Goal: Task Accomplishment & Management: Complete application form

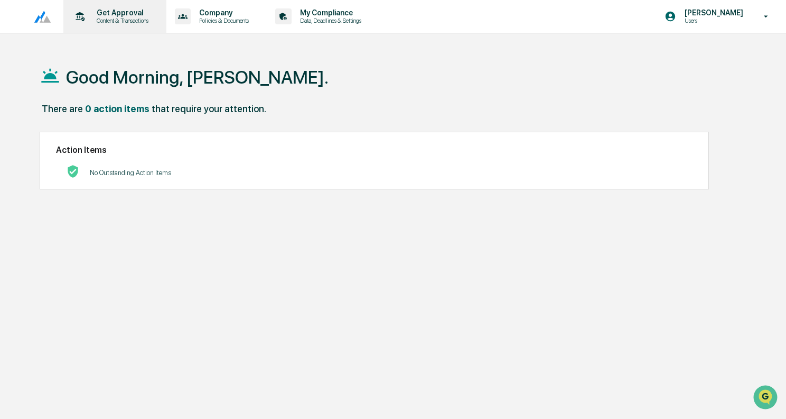
click at [111, 21] on p "Content & Transactions" at bounding box center [121, 20] width 66 height 7
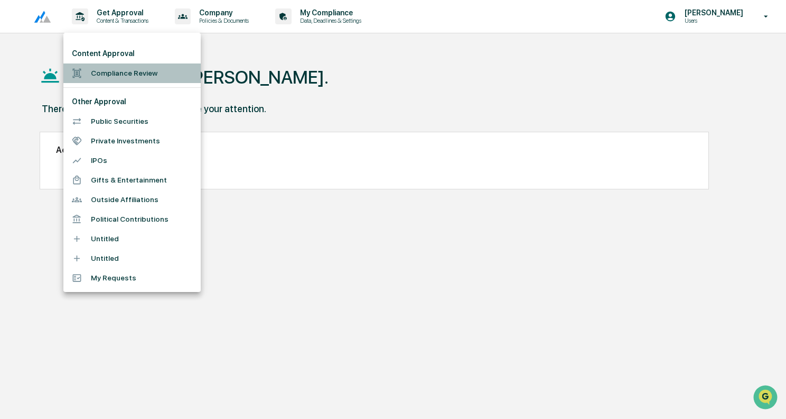
click at [118, 69] on li "Compliance Review" at bounding box center [131, 73] width 137 height 20
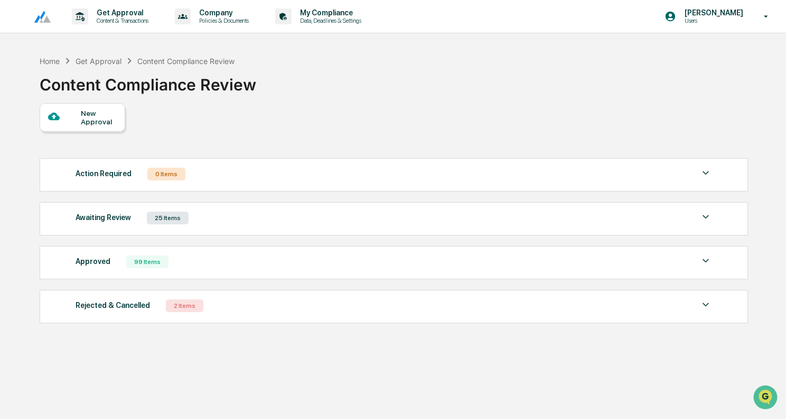
click at [107, 113] on div "New Approval" at bounding box center [98, 117] width 35 height 17
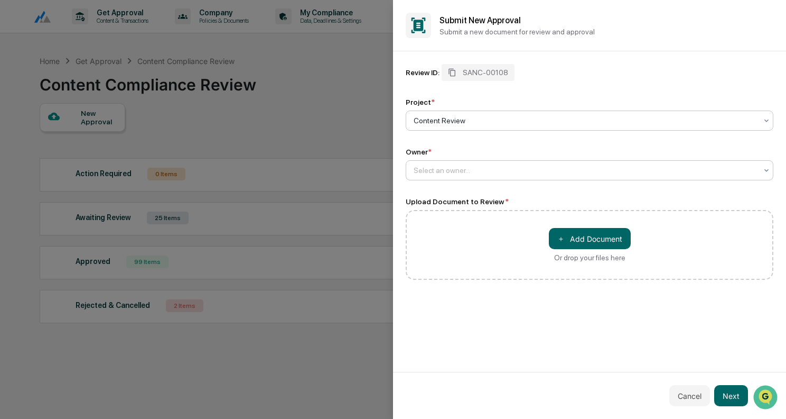
click at [536, 166] on div at bounding box center [586, 170] width 344 height 11
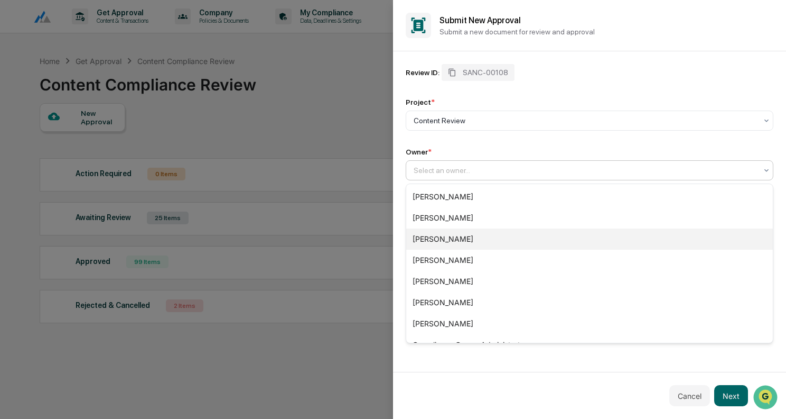
click at [476, 235] on div "[PERSON_NAME]" at bounding box center [589, 238] width 367 height 21
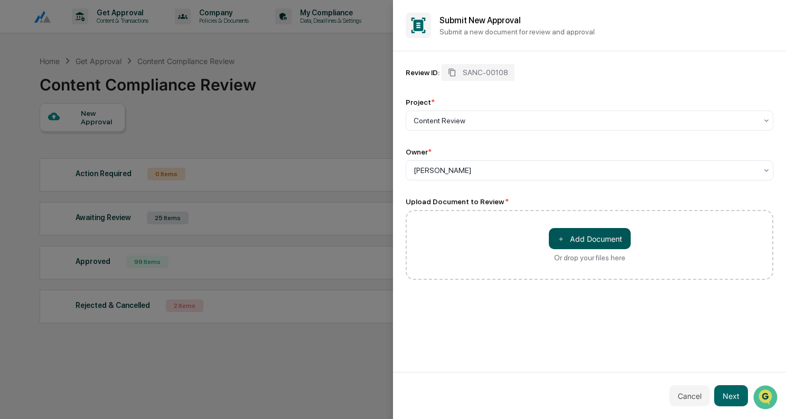
click at [579, 235] on button "＋ Add Document" at bounding box center [590, 238] width 82 height 21
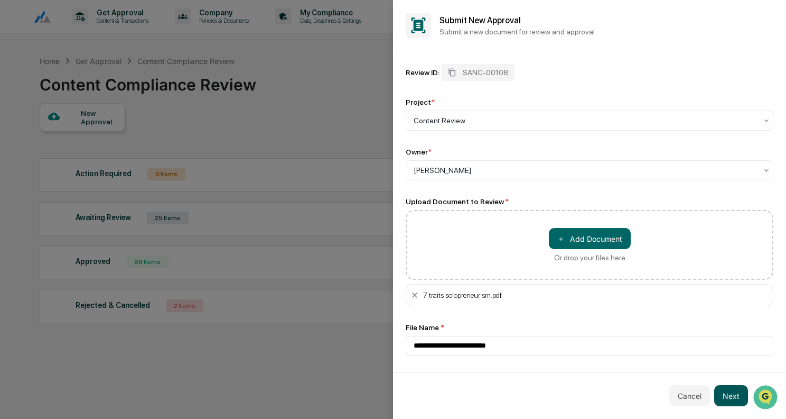
click at [736, 393] on button "Next" at bounding box center [731, 395] width 34 height 21
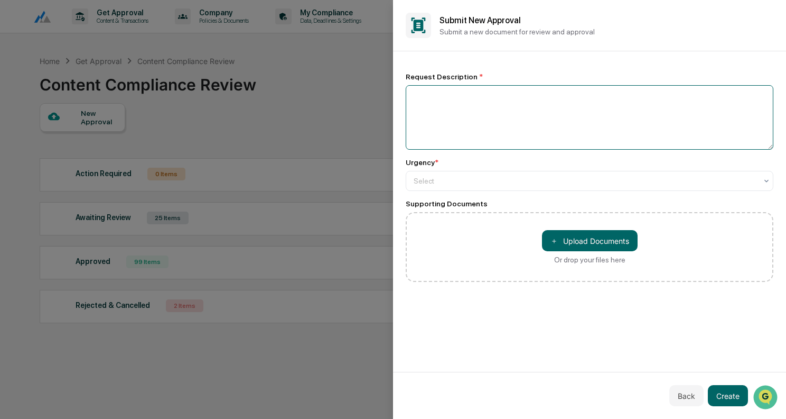
click at [489, 104] on textarea at bounding box center [590, 117] width 368 height 64
type textarea "**********"
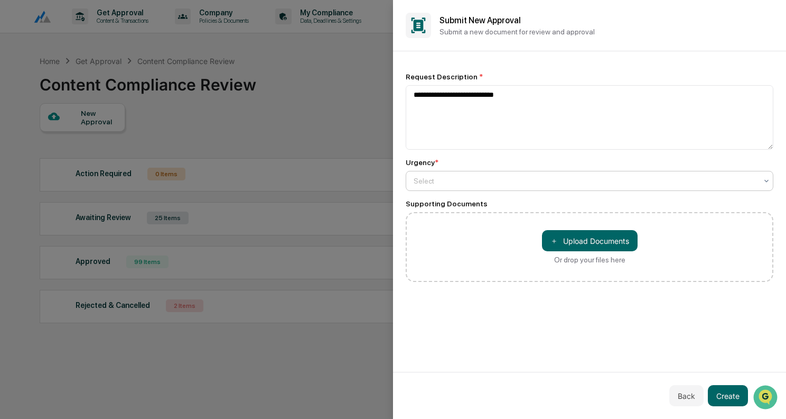
click at [472, 181] on div at bounding box center [586, 180] width 344 height 11
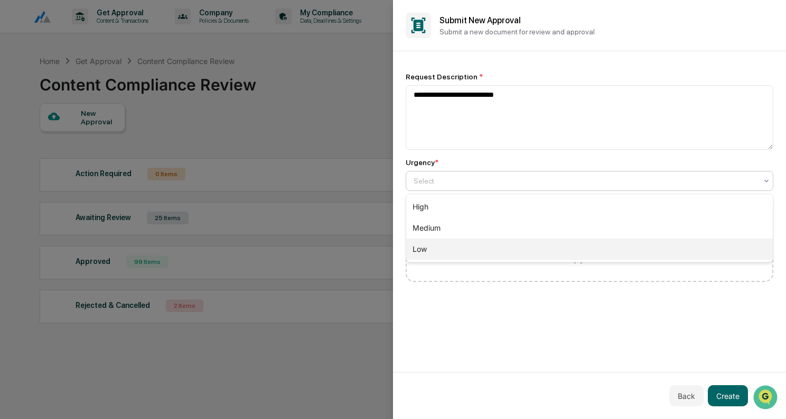
click at [447, 248] on div "Low" at bounding box center [589, 248] width 367 height 21
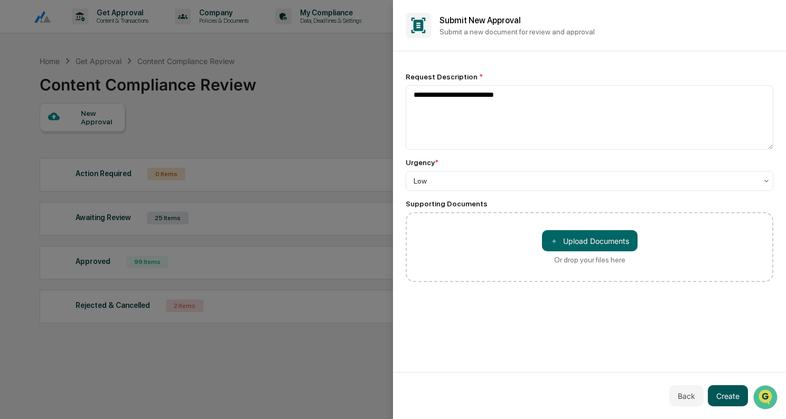
click at [725, 389] on button "Create" at bounding box center [728, 395] width 40 height 21
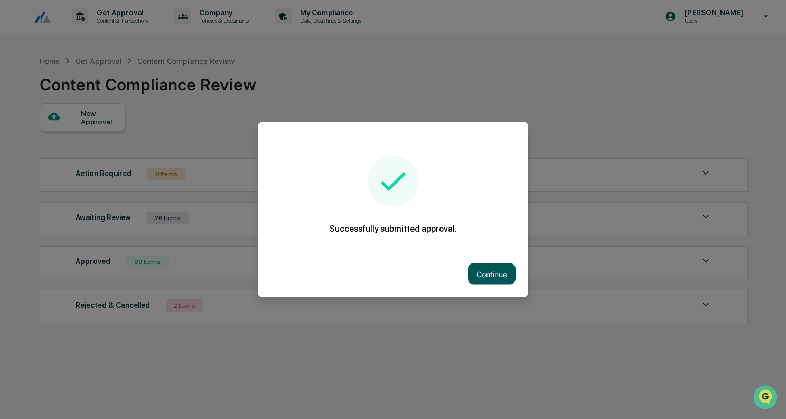
click at [490, 275] on button "Continue" at bounding box center [492, 273] width 48 height 21
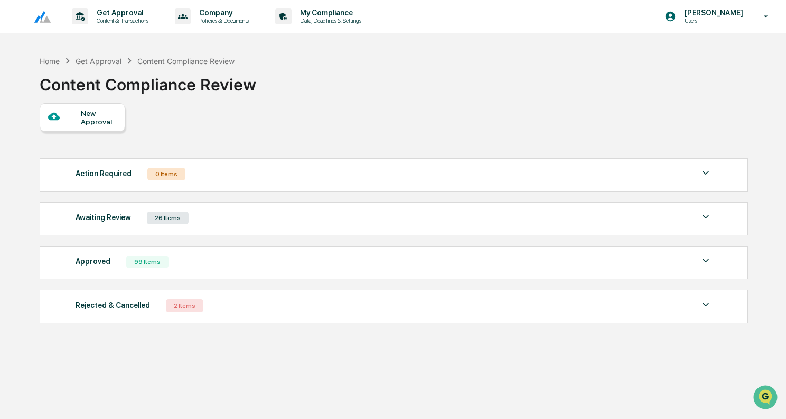
click at [466, 217] on div "Awaiting Review 26 Items" at bounding box center [394, 217] width 637 height 15
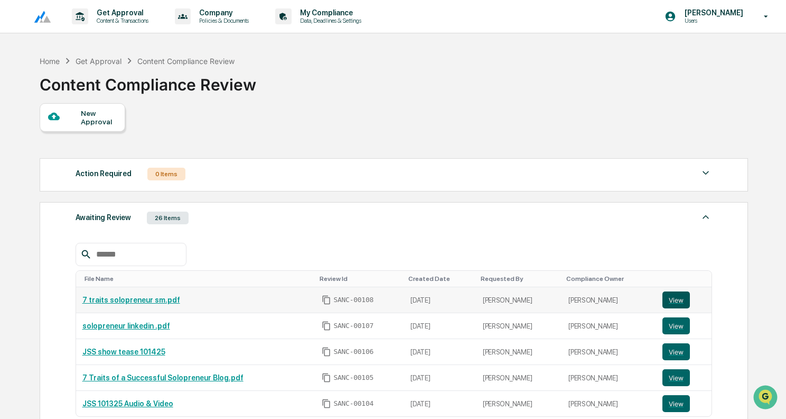
click at [680, 293] on button "View" at bounding box center [676, 299] width 27 height 17
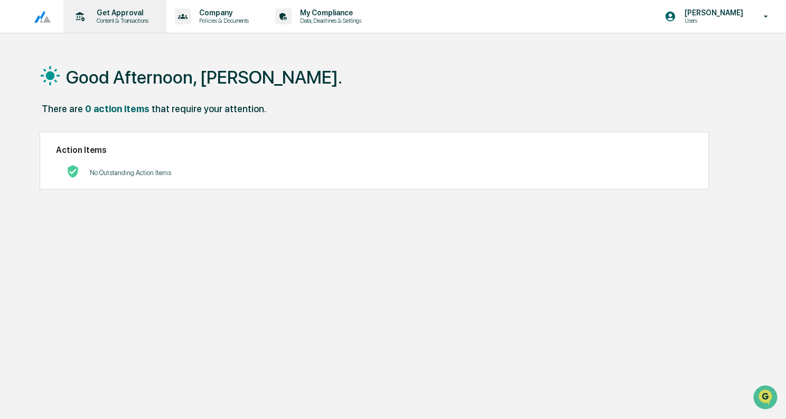
click at [111, 26] on div "Get Approval Content & Transactions" at bounding box center [114, 16] width 92 height 33
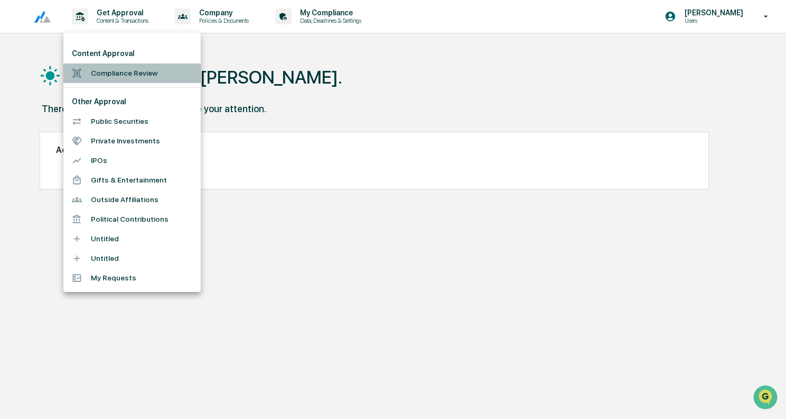
click at [120, 75] on li "Compliance Review" at bounding box center [131, 73] width 137 height 20
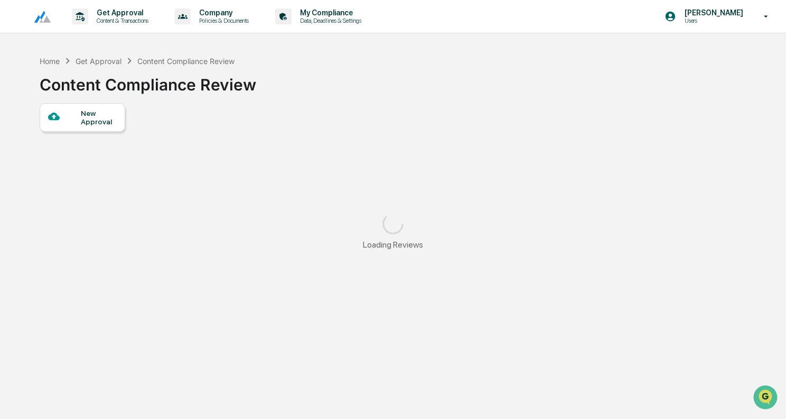
click at [99, 122] on div "New Approval" at bounding box center [98, 117] width 35 height 17
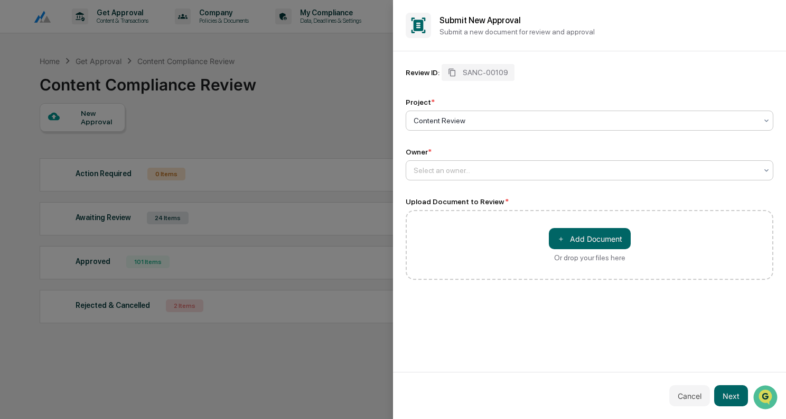
click at [492, 169] on div at bounding box center [586, 170] width 344 height 11
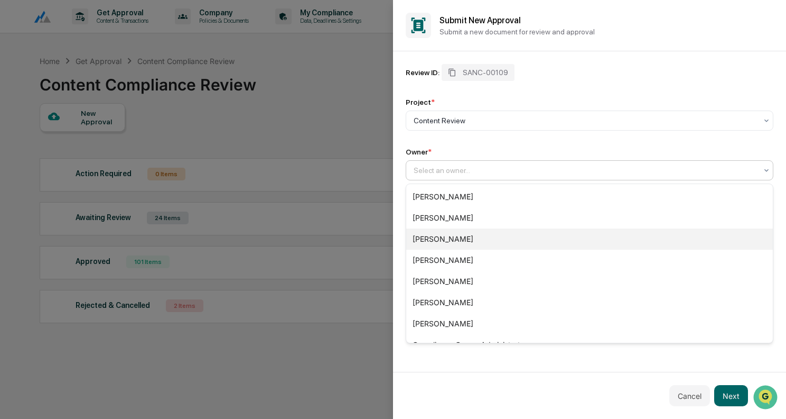
click at [448, 235] on div "[PERSON_NAME]" at bounding box center [589, 238] width 367 height 21
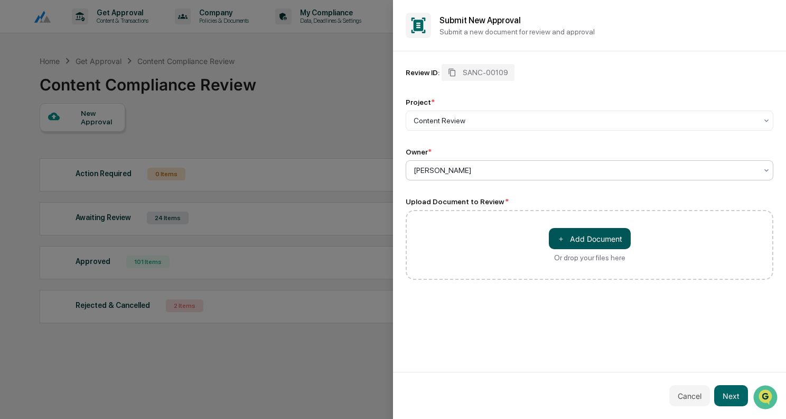
click at [616, 239] on button "＋ Add Document" at bounding box center [590, 238] width 82 height 21
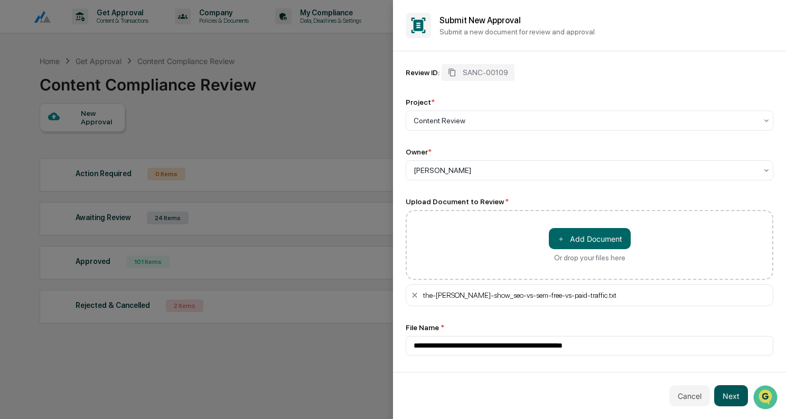
click at [729, 394] on button "Next" at bounding box center [731, 395] width 34 height 21
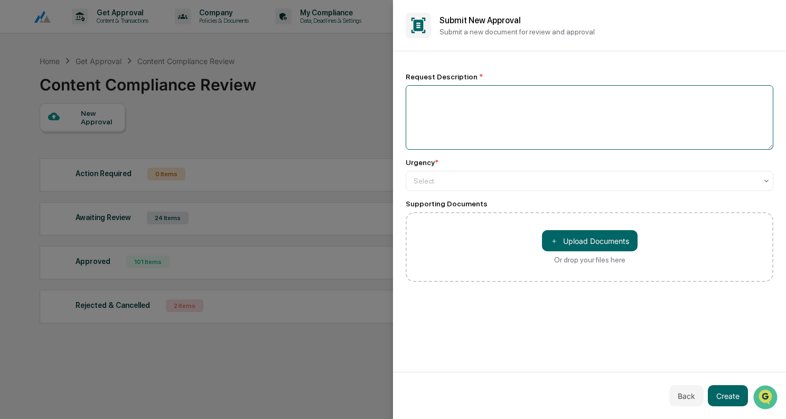
click at [456, 112] on textarea at bounding box center [590, 117] width 368 height 64
type textarea "**********"
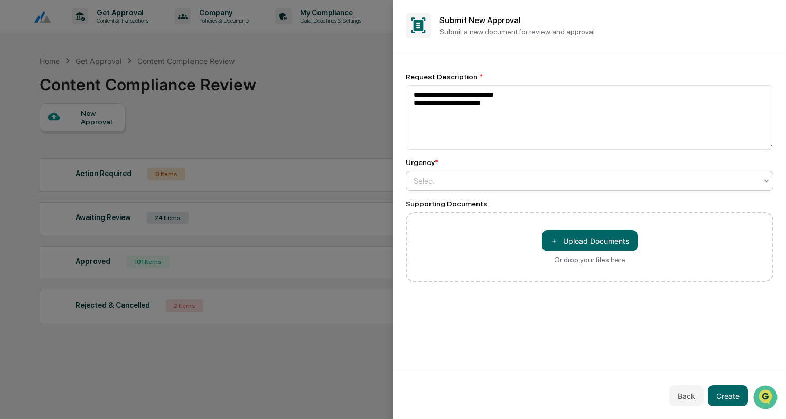
click at [438, 181] on div at bounding box center [586, 180] width 344 height 11
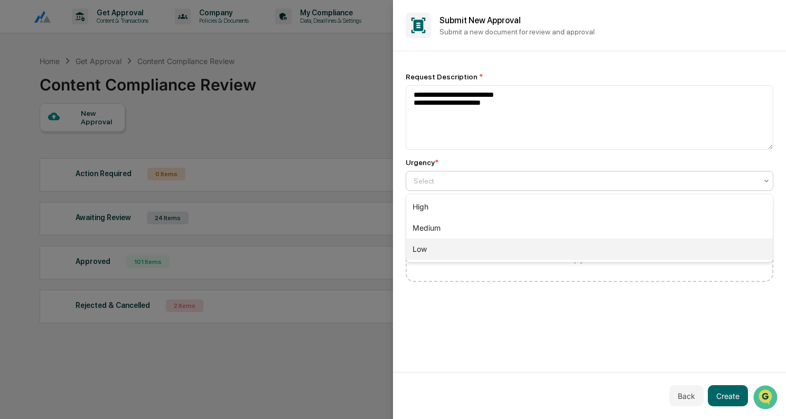
click at [432, 246] on div "Low" at bounding box center [589, 248] width 367 height 21
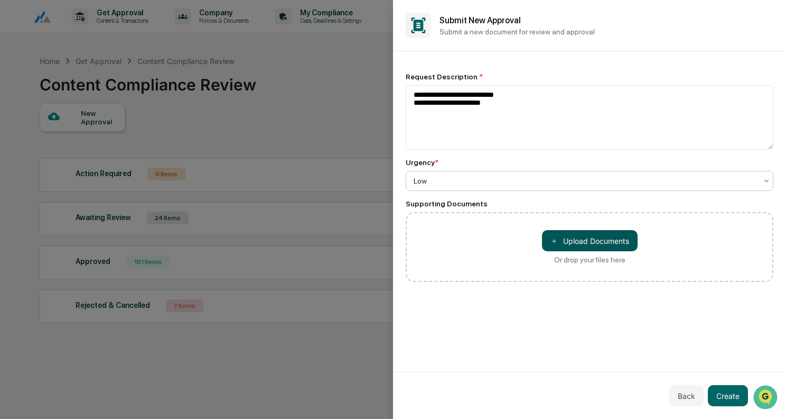
click at [624, 247] on button "＋ Upload Documents" at bounding box center [590, 240] width 96 height 21
click at [688, 394] on button "Back" at bounding box center [687, 395] width 34 height 21
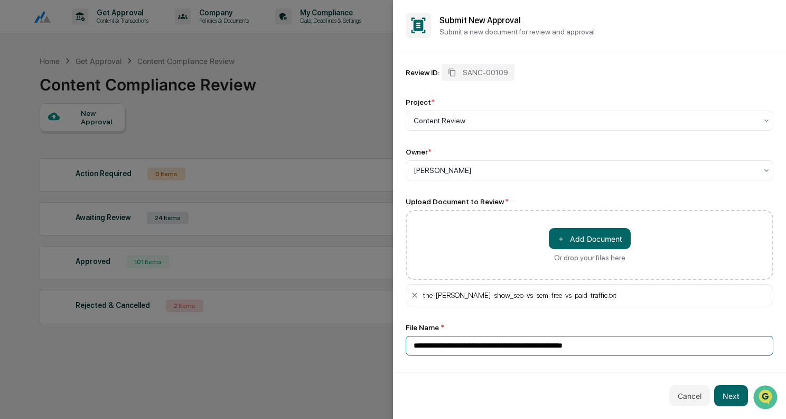
drag, startPoint x: 486, startPoint y: 347, endPoint x: 372, endPoint y: 341, distance: 114.3
click at [372, 341] on body "Get Approval Content & Transactions Company Policies & Documents My Compliance …" at bounding box center [393, 234] width 786 height 469
type input "**********"
click at [736, 391] on button "Next" at bounding box center [731, 395] width 34 height 21
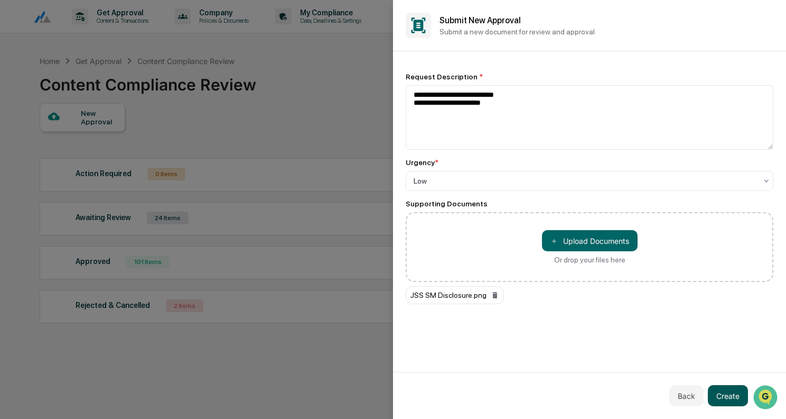
click at [723, 394] on button "Create" at bounding box center [728, 395] width 40 height 21
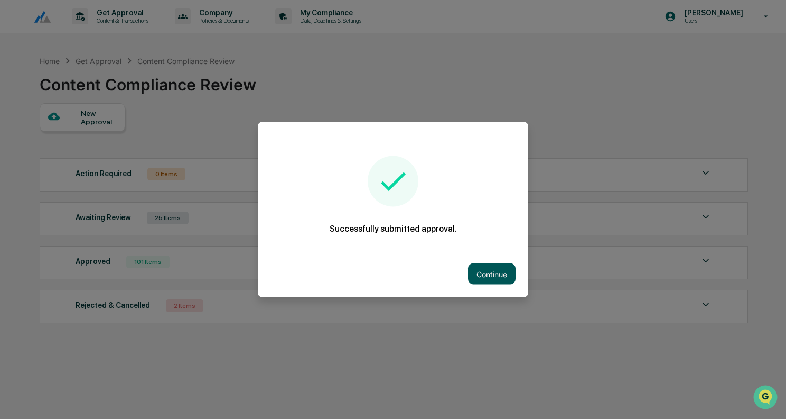
click at [494, 271] on button "Continue" at bounding box center [492, 273] width 48 height 21
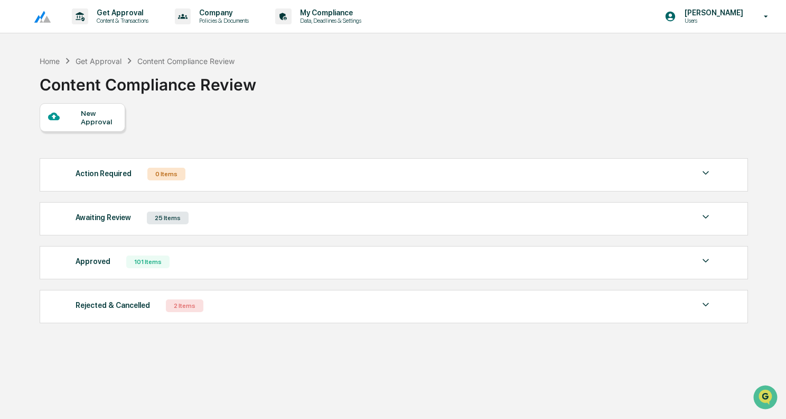
click at [420, 225] on div "Awaiting Review 25 Items" at bounding box center [394, 217] width 637 height 15
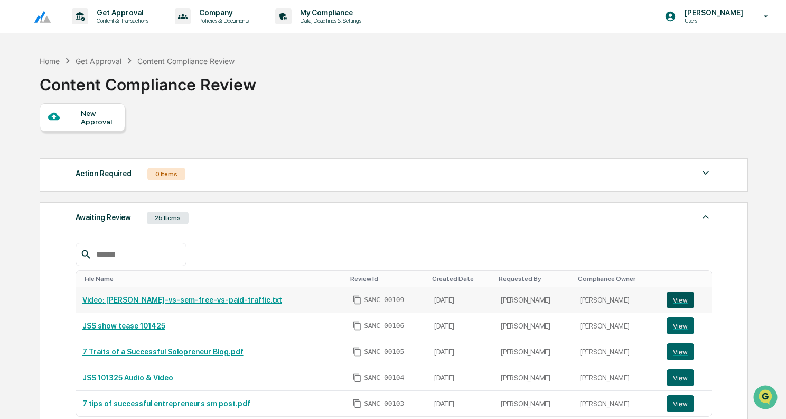
click at [675, 302] on button "View" at bounding box center [680, 299] width 27 height 17
